Goal: Task Accomplishment & Management: Complete application form

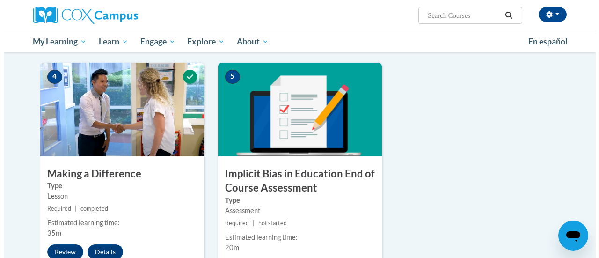
scroll to position [482, 0]
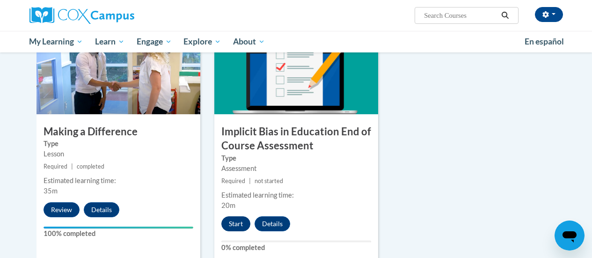
click at [246, 225] on button "Start" at bounding box center [235, 223] width 29 height 15
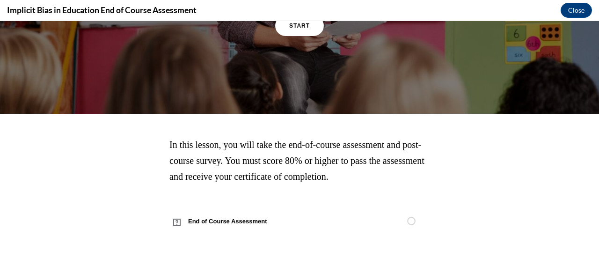
scroll to position [193, 0]
click at [0, 224] on section "In this lesson, you will take the end-of-course assessment and post-course surv…" at bounding box center [299, 185] width 599 height 97
click at [0, 219] on section "In this lesson, you will take the end-of-course assessment and post-course surv…" at bounding box center [299, 185] width 599 height 97
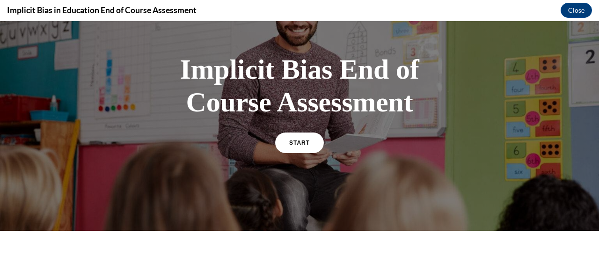
scroll to position [0, 0]
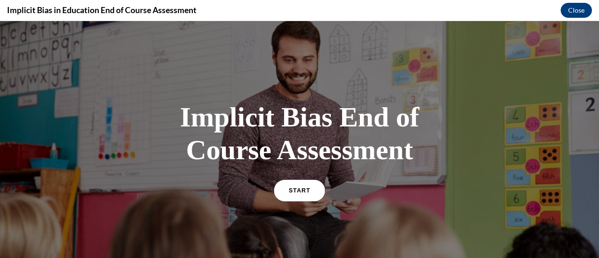
click at [305, 201] on link "START" at bounding box center [299, 190] width 51 height 22
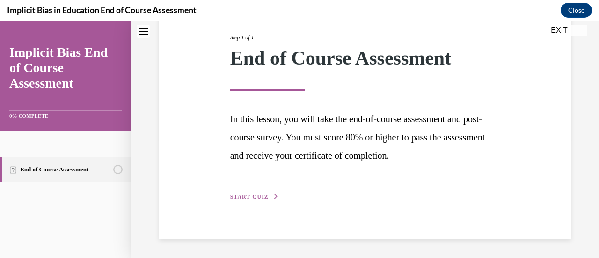
scroll to position [197, 0]
click at [270, 204] on div "Step 1 of 1 End of Course Assessment In this lesson, you will take the end-of-c…" at bounding box center [365, 106] width 412 height 265
click at [269, 193] on span "START QUIZ" at bounding box center [249, 196] width 38 height 7
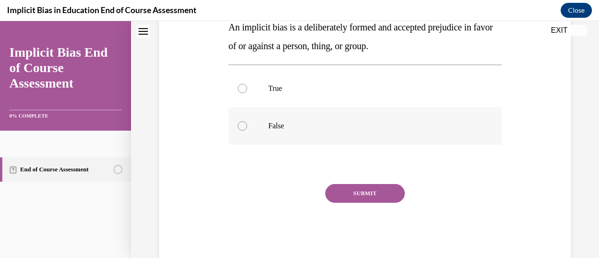
scroll to position [181, 0]
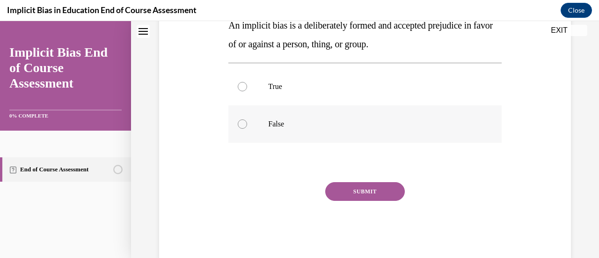
click at [378, 129] on p "False" at bounding box center [373, 123] width 210 height 9
click at [247, 129] on input "False" at bounding box center [242, 123] width 9 height 9
radio input "true"
click at [369, 201] on button "SUBMIT" at bounding box center [365, 191] width 80 height 19
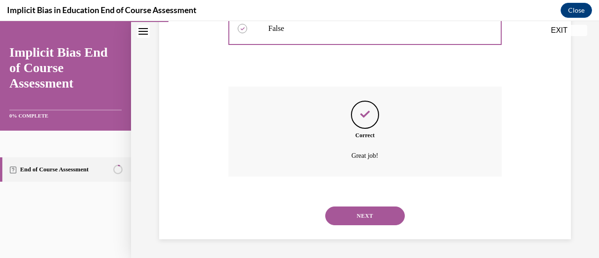
click at [394, 219] on button "NEXT" at bounding box center [365, 215] width 80 height 19
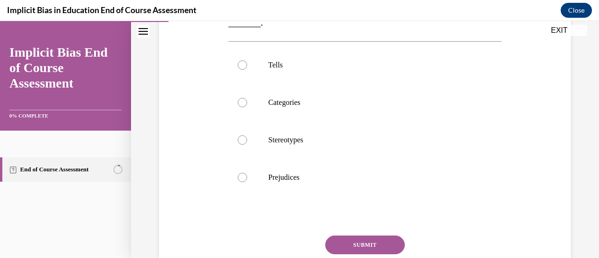
scroll to position [206, 0]
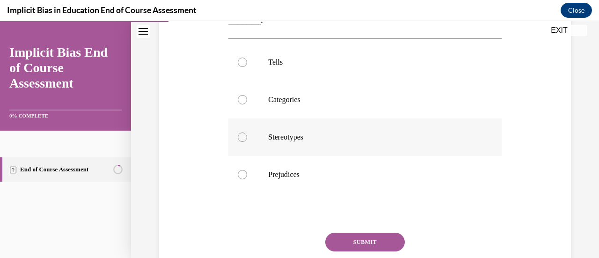
click at [378, 142] on p "Stereotypes" at bounding box center [373, 137] width 210 height 9
click at [247, 142] on input "Stereotypes" at bounding box center [242, 137] width 9 height 9
radio input "true"
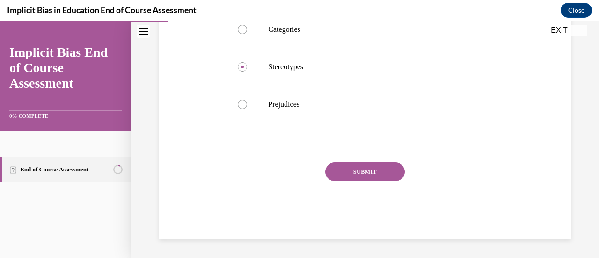
click at [376, 181] on button "SUBMIT" at bounding box center [365, 171] width 80 height 19
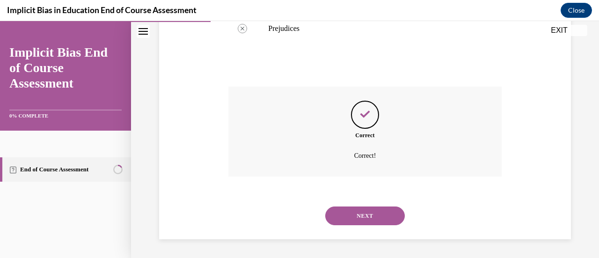
click at [391, 220] on button "NEXT" at bounding box center [365, 215] width 80 height 19
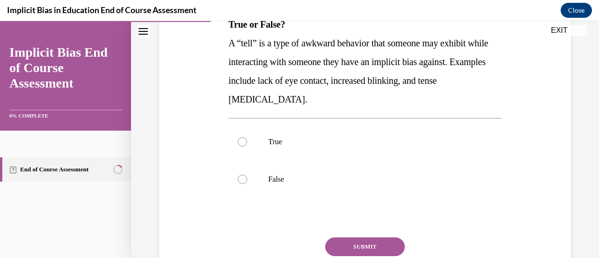
scroll to position [167, 0]
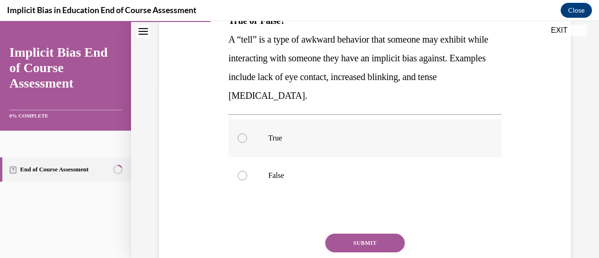
click at [273, 157] on label "True" at bounding box center [364, 137] width 273 height 37
click at [247, 143] on input "True" at bounding box center [242, 137] width 9 height 9
radio input "true"
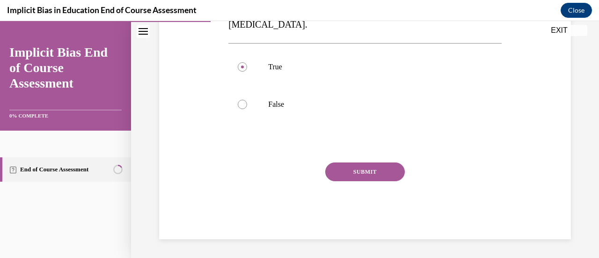
click at [347, 181] on button "SUBMIT" at bounding box center [365, 171] width 80 height 19
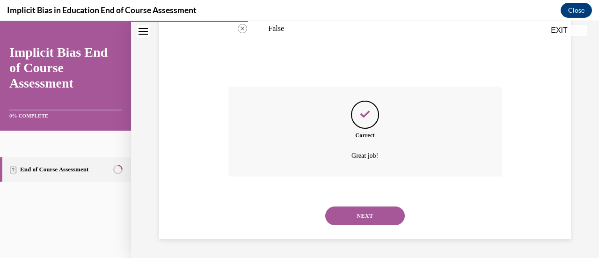
scroll to position [372, 0]
click at [347, 208] on button "NEXT" at bounding box center [365, 215] width 80 height 19
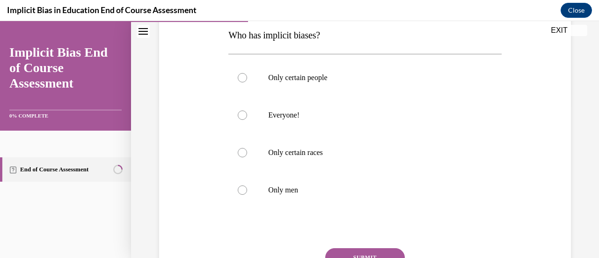
scroll to position [158, 0]
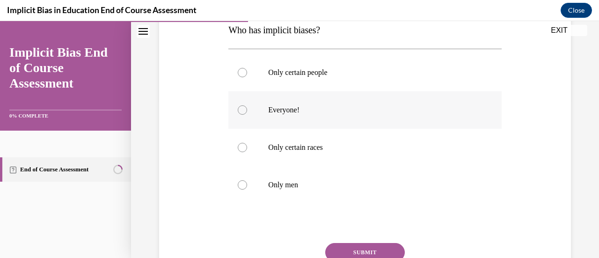
click at [280, 129] on label "Everyone!" at bounding box center [364, 109] width 273 height 37
click at [247, 115] on input "Everyone!" at bounding box center [242, 109] width 9 height 9
radio input "true"
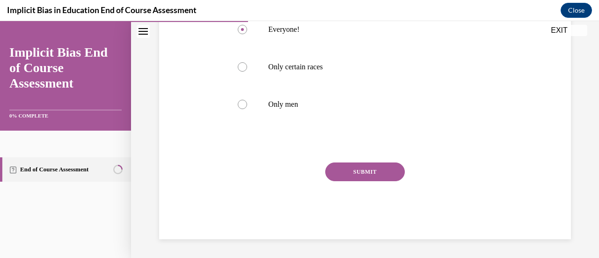
click at [331, 164] on button "SUBMIT" at bounding box center [365, 171] width 80 height 19
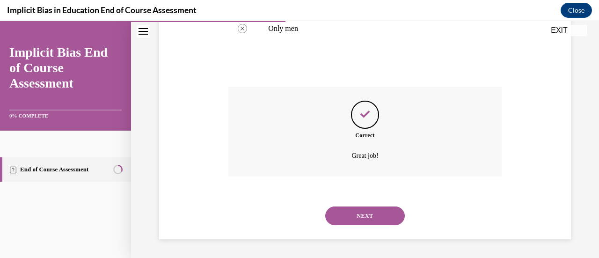
click at [359, 220] on button "NEXT" at bounding box center [365, 215] width 80 height 19
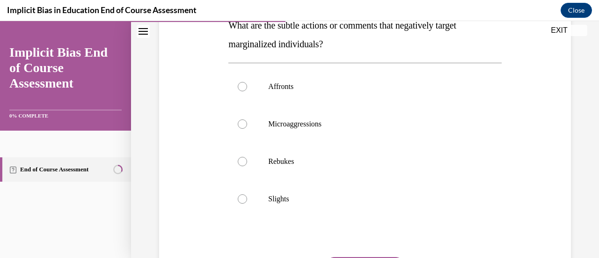
scroll to position [162, 0]
click at [292, 130] on p "Microaggressions" at bounding box center [373, 124] width 210 height 9
click at [247, 130] on input "Microaggressions" at bounding box center [242, 124] width 9 height 9
radio input "true"
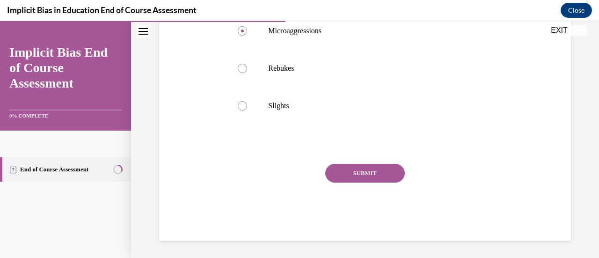
click at [349, 183] on button "SUBMIT" at bounding box center [365, 173] width 80 height 19
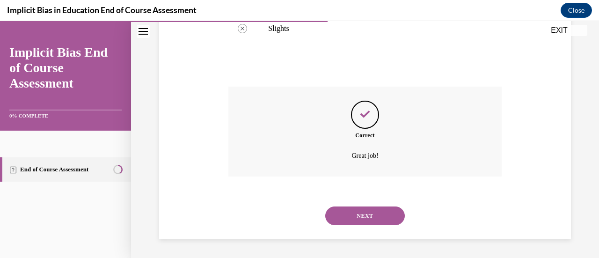
scroll to position [399, 0]
click at [346, 221] on button "NEXT" at bounding box center [365, 215] width 80 height 19
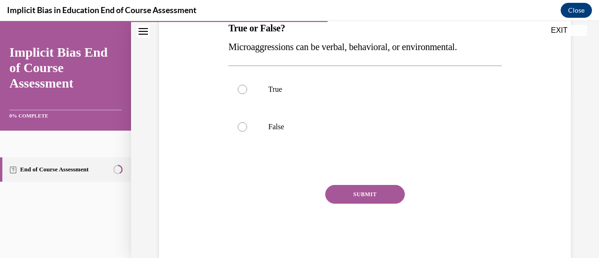
scroll to position [170, 0]
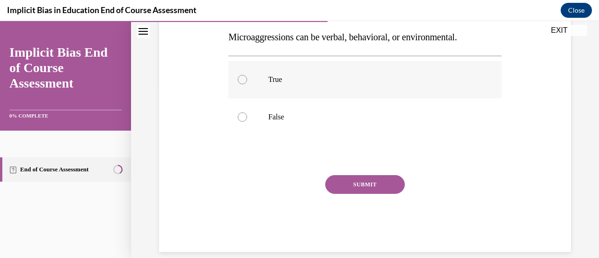
click at [263, 98] on label "True" at bounding box center [364, 79] width 273 height 37
click at [247, 84] on input "True" at bounding box center [242, 79] width 9 height 9
radio input "true"
click at [357, 194] on button "SUBMIT" at bounding box center [365, 184] width 80 height 19
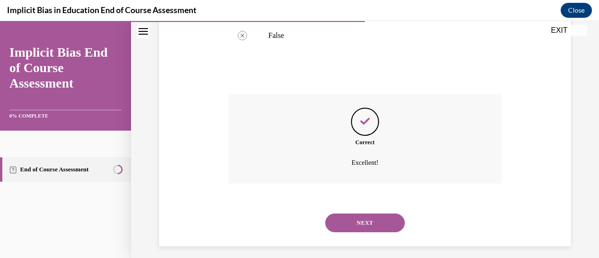
scroll to position [315, 0]
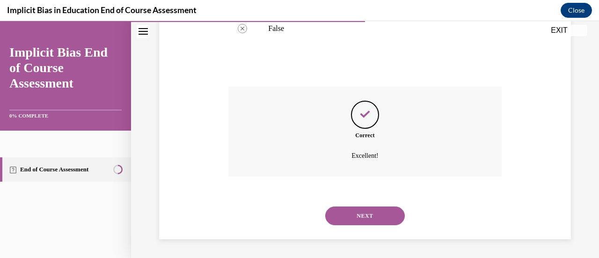
click at [354, 217] on button "NEXT" at bounding box center [365, 215] width 80 height 19
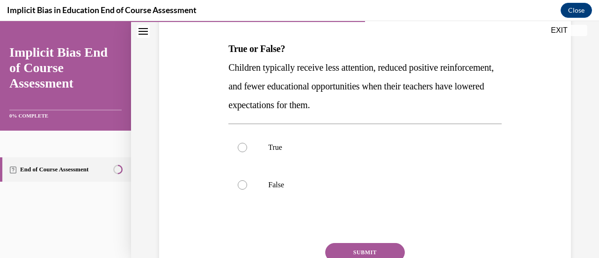
scroll to position [148, 0]
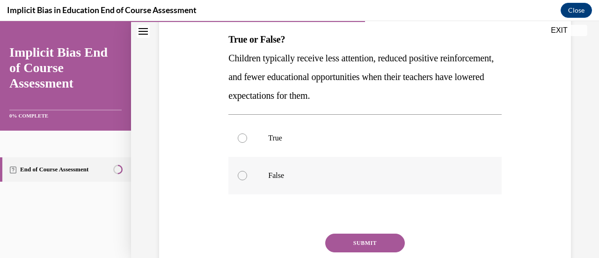
click at [303, 180] on p "False" at bounding box center [373, 175] width 210 height 9
click at [247, 180] on input "False" at bounding box center [242, 175] width 9 height 9
radio input "true"
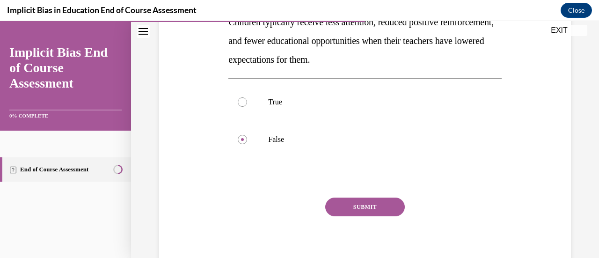
click at [360, 216] on button "SUBMIT" at bounding box center [365, 207] width 80 height 19
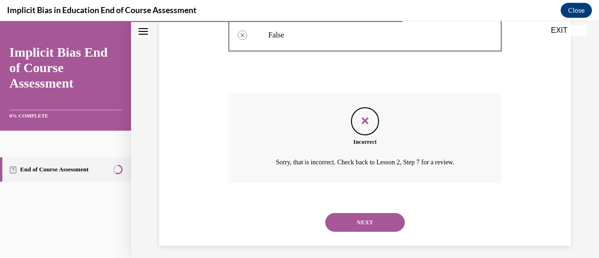
scroll to position [365, 0]
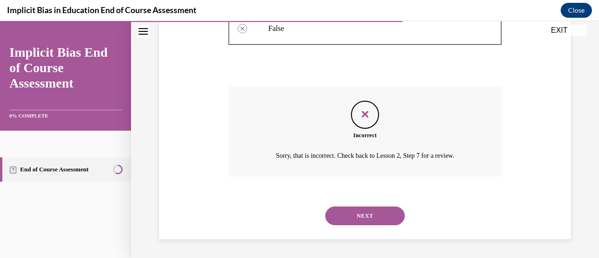
click at [344, 217] on button "NEXT" at bounding box center [365, 215] width 80 height 19
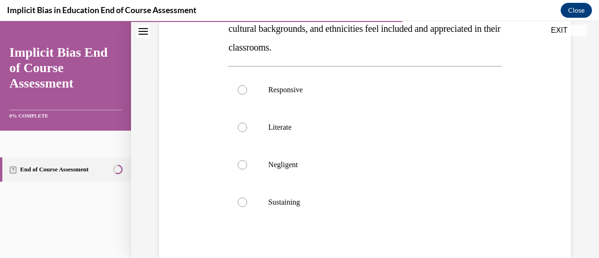
scroll to position [187, 0]
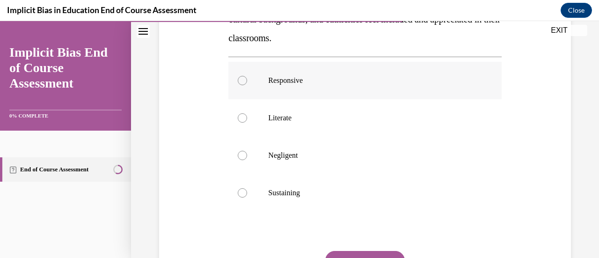
click at [255, 99] on label "Responsive" at bounding box center [364, 80] width 273 height 37
click at [247, 85] on input "Responsive" at bounding box center [242, 80] width 9 height 9
radio input "true"
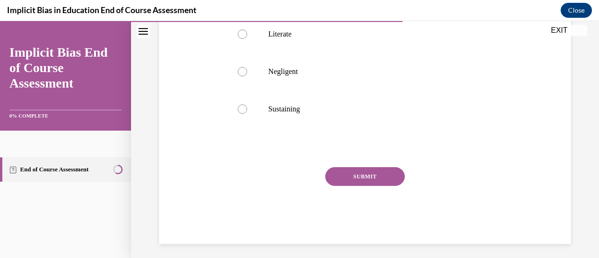
click at [351, 186] on button "SUBMIT" at bounding box center [365, 176] width 80 height 19
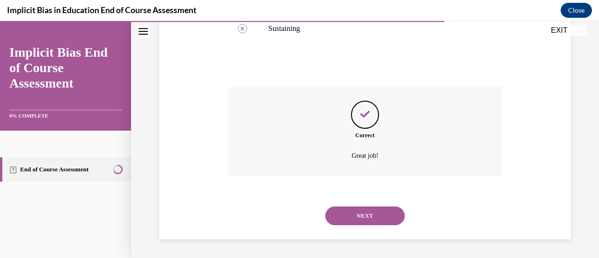
scroll to position [425, 0]
click at [348, 210] on button "NEXT" at bounding box center [365, 215] width 80 height 19
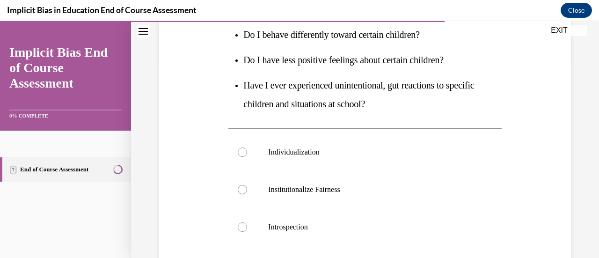
scroll to position [232, 0]
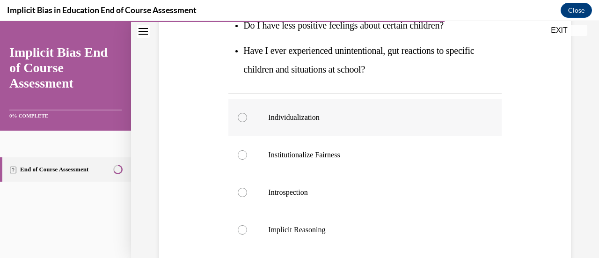
click at [297, 135] on label "Individualization" at bounding box center [364, 117] width 273 height 37
click at [247, 122] on input "Individualization" at bounding box center [242, 117] width 9 height 9
radio input "true"
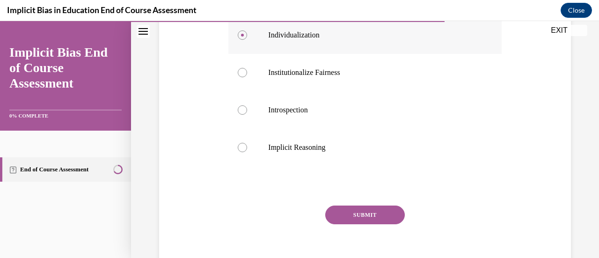
scroll to position [327, 0]
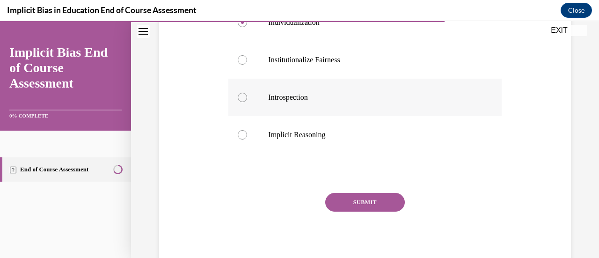
click at [276, 116] on label "Introspection" at bounding box center [364, 97] width 273 height 37
click at [247, 102] on input "Introspection" at bounding box center [242, 97] width 9 height 9
radio input "true"
click at [341, 212] on button "SUBMIT" at bounding box center [365, 202] width 80 height 19
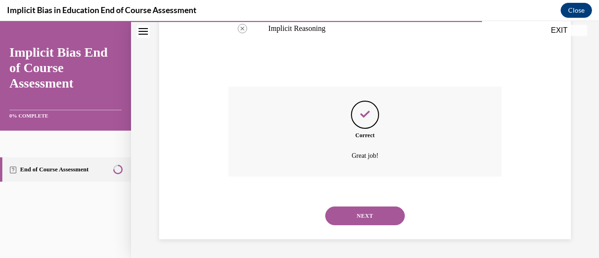
scroll to position [503, 0]
click at [335, 219] on button "NEXT" at bounding box center [365, 215] width 80 height 19
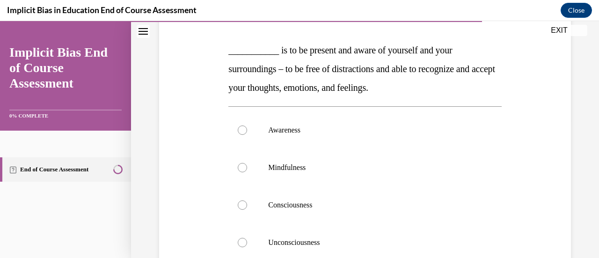
scroll to position [166, 0]
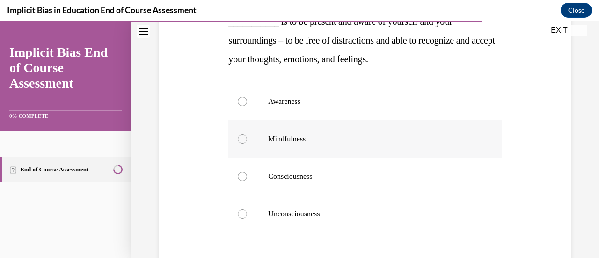
click at [262, 158] on label "Mindfulness" at bounding box center [364, 138] width 273 height 37
click at [247, 144] on input "Mindfulness" at bounding box center [242, 138] width 9 height 9
radio input "true"
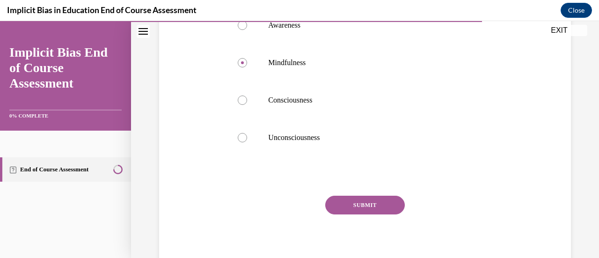
click at [356, 214] on button "SUBMIT" at bounding box center [365, 205] width 80 height 19
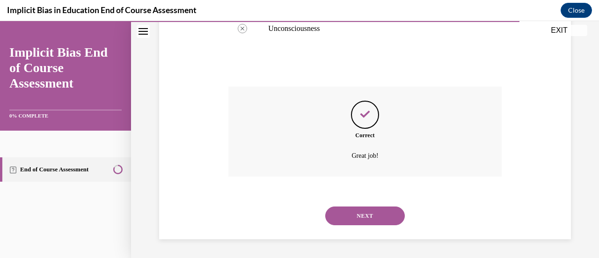
scroll to position [418, 0]
click at [343, 221] on button "NEXT" at bounding box center [365, 215] width 80 height 19
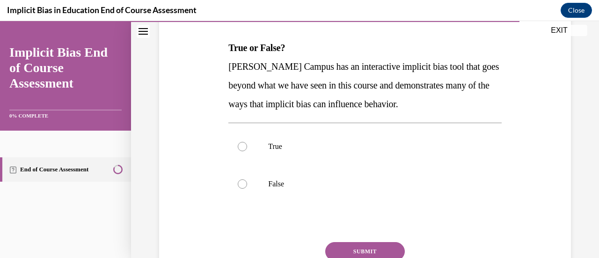
scroll to position [148, 0]
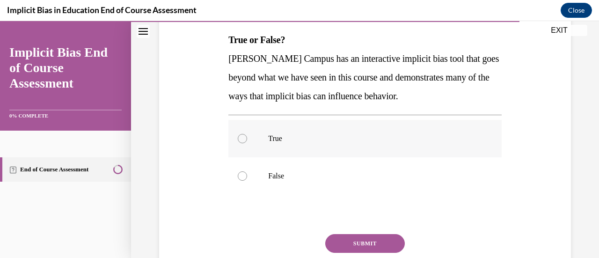
click at [277, 157] on label "True" at bounding box center [364, 138] width 273 height 37
click at [247, 143] on input "True" at bounding box center [242, 138] width 9 height 9
radio input "true"
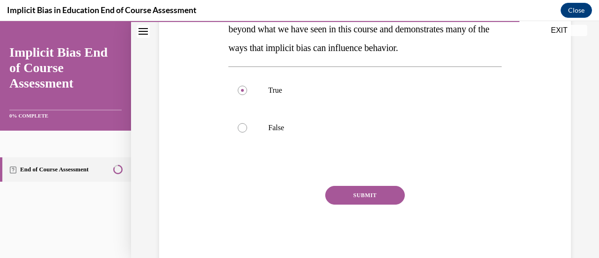
click at [336, 205] on button "SUBMIT" at bounding box center [365, 195] width 80 height 19
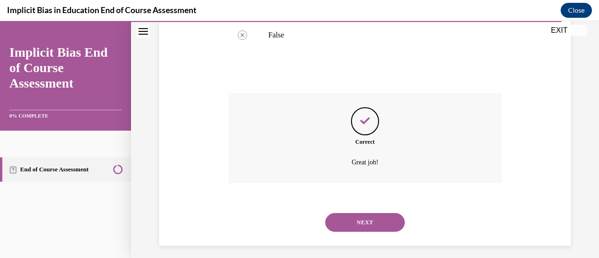
scroll to position [353, 0]
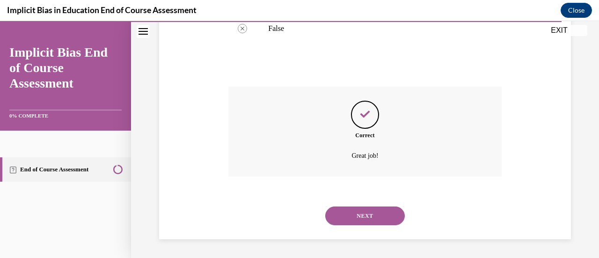
click at [339, 206] on button "NEXT" at bounding box center [365, 215] width 80 height 19
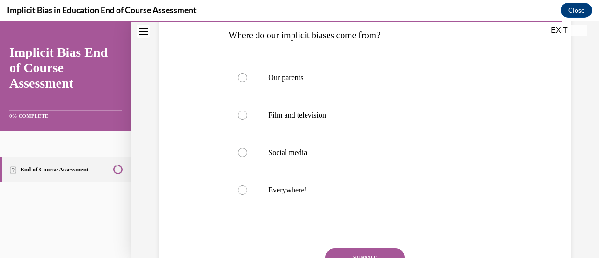
scroll to position [155, 0]
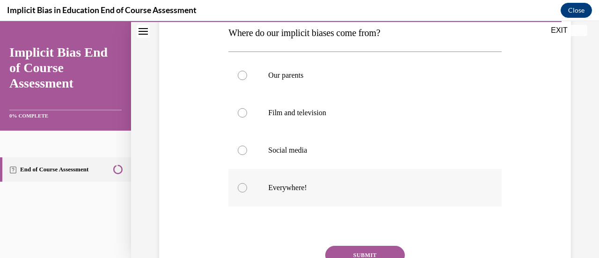
click at [322, 206] on label "Everywhere!" at bounding box center [364, 187] width 273 height 37
click at [247, 192] on input "Everywhere!" at bounding box center [242, 187] width 9 height 9
radio input "true"
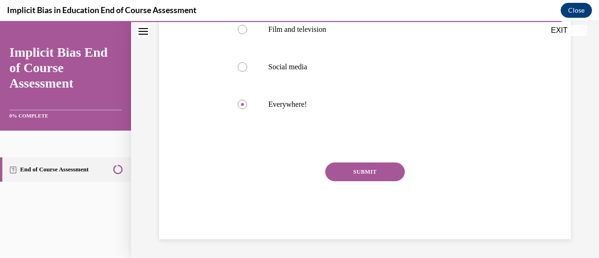
click at [339, 181] on button "SUBMIT" at bounding box center [365, 171] width 80 height 19
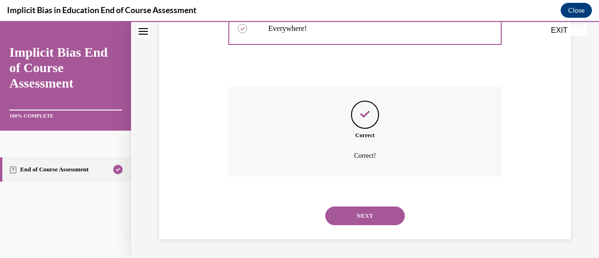
click at [349, 214] on button "NEXT" at bounding box center [365, 215] width 80 height 19
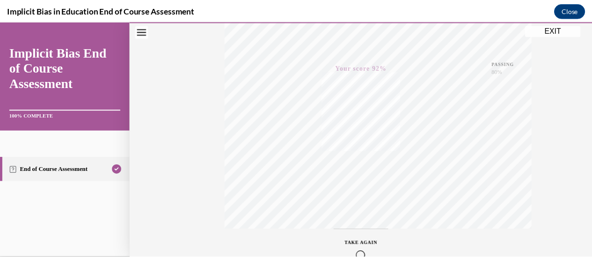
scroll to position [303, 0]
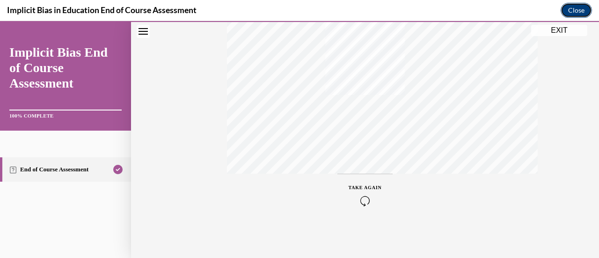
click at [570, 8] on button "Close" at bounding box center [576, 10] width 31 height 15
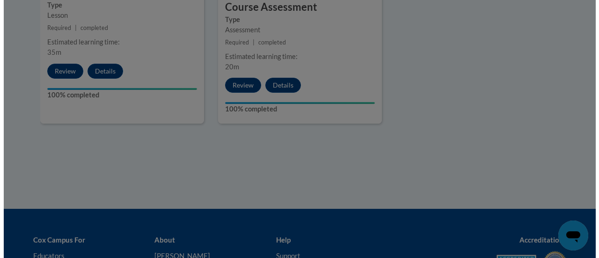
scroll to position [663, 0]
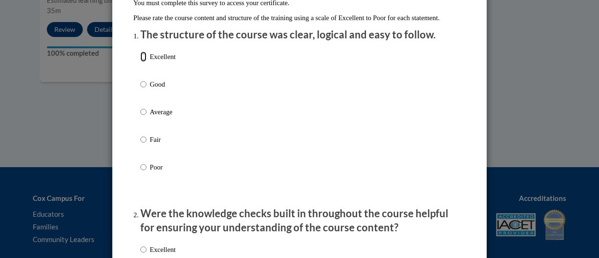
click at [140, 62] on input "Excellent" at bounding box center [143, 57] width 6 height 10
radio input "true"
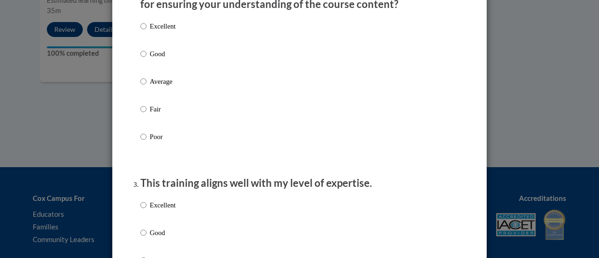
scroll to position [325, 0]
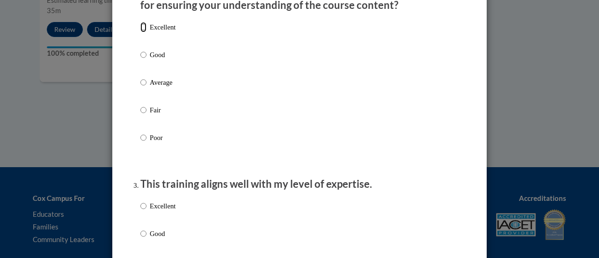
click at [143, 32] on input "Excellent" at bounding box center [143, 27] width 6 height 10
radio input "true"
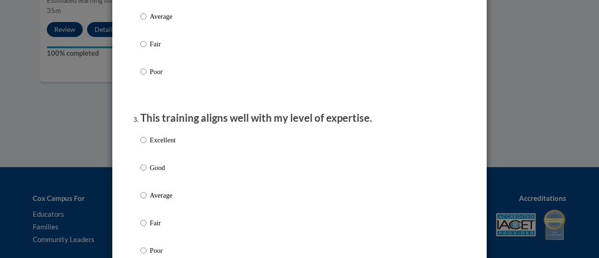
click at [150, 145] on p "Excellent" at bounding box center [163, 140] width 26 height 10
click at [147, 145] on input "Excellent" at bounding box center [143, 140] width 6 height 10
radio input "true"
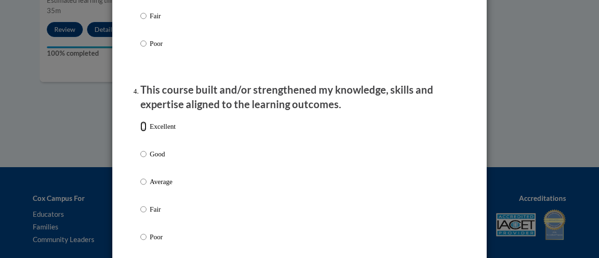
click at [141, 132] on input "Excellent" at bounding box center [143, 126] width 6 height 10
radio input "true"
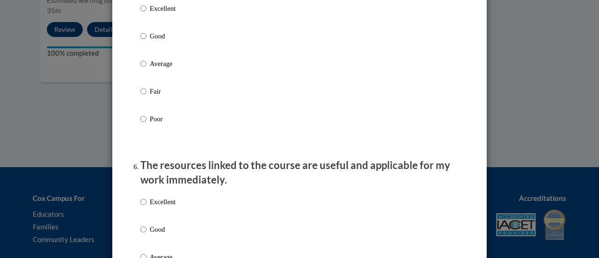
scroll to position [915, 0]
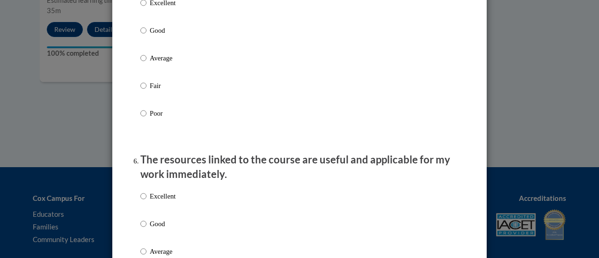
click at [150, 8] on p "Excellent" at bounding box center [163, 3] width 26 height 10
click at [147, 8] on input "Excellent" at bounding box center [143, 3] width 6 height 10
radio input "true"
click at [143, 199] on input "Excellent" at bounding box center [143, 196] width 6 height 10
radio input "true"
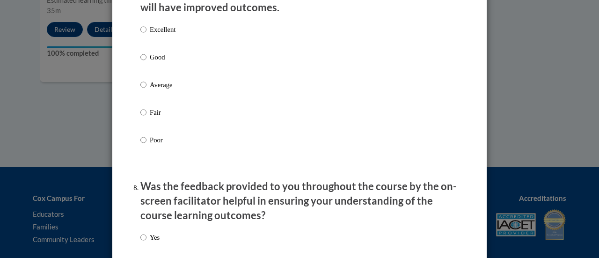
scroll to position [1289, 0]
click at [150, 35] on p "Excellent" at bounding box center [163, 30] width 26 height 10
click at [147, 35] on input "Excellent" at bounding box center [143, 30] width 6 height 10
radio input "true"
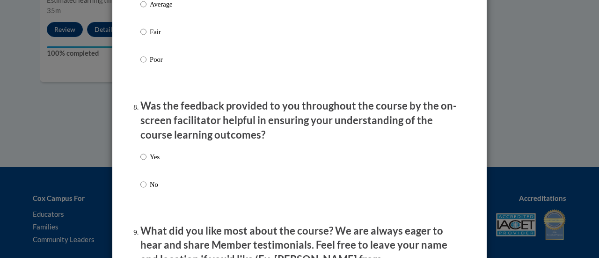
click at [150, 159] on p "Yes" at bounding box center [155, 157] width 10 height 10
click at [147, 159] on input "Yes" at bounding box center [143, 157] width 6 height 10
radio input "true"
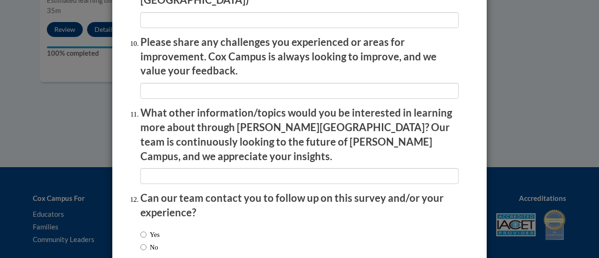
scroll to position [1688, 0]
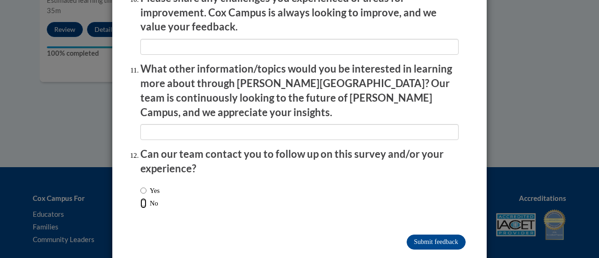
click at [142, 198] on input "No" at bounding box center [143, 203] width 6 height 10
radio input "true"
click at [422, 235] on input "Submit feedback" at bounding box center [436, 242] width 59 height 15
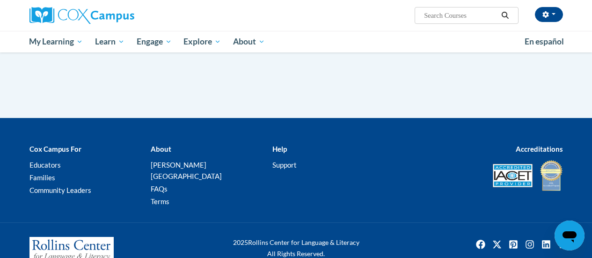
scroll to position [691, 0]
